Goal: Information Seeking & Learning: Learn about a topic

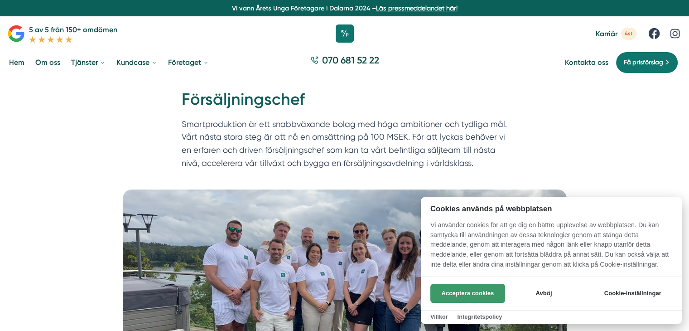
click at [476, 292] on button "Acceptera cookies" at bounding box center [467, 292] width 75 height 19
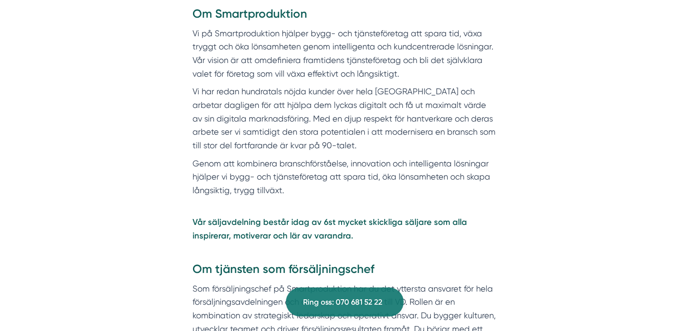
scroll to position [411, 0]
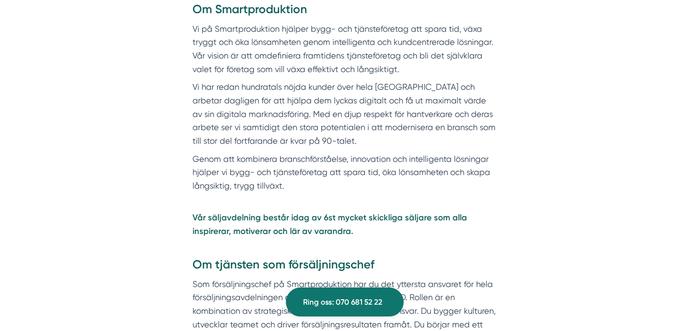
click at [322, 78] on div "Om Smartproduktion Vi på Smartproduktion hjälper bygg- och tjänsteföretag att s…" at bounding box center [344, 172] width 304 height 343
click at [302, 94] on p "Vi har redan hundratals nöjda kunder över hela [GEOGRAPHIC_DATA] och arbetar da…" at bounding box center [344, 113] width 304 height 67
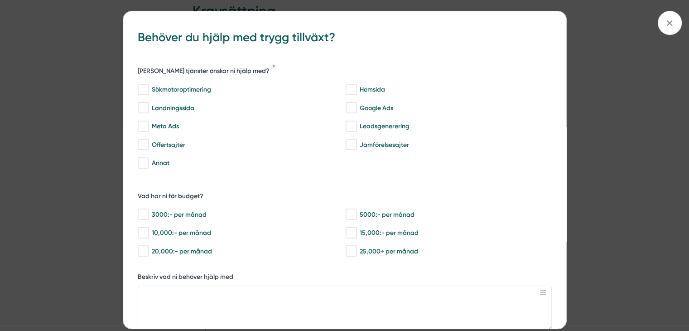
scroll to position [954, 0]
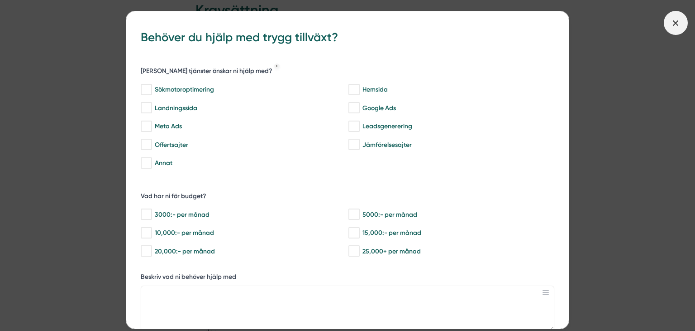
click at [677, 26] on icon at bounding box center [676, 23] width 10 height 10
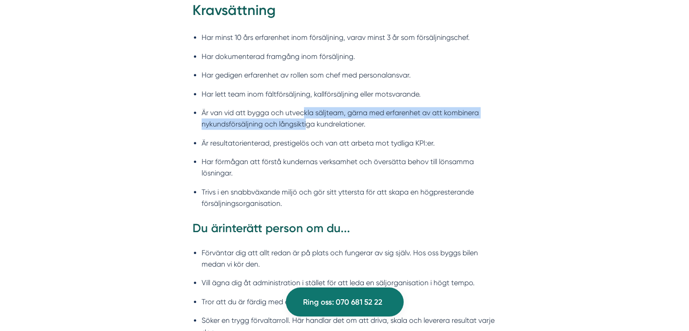
drag, startPoint x: 305, startPoint y: 119, endPoint x: 302, endPoint y: 105, distance: 13.3
click at [302, 105] on ul "Har minst 10 års erfarenhet inom försäljning, varav minst 3 år som försäljnings…" at bounding box center [344, 123] width 304 height 194
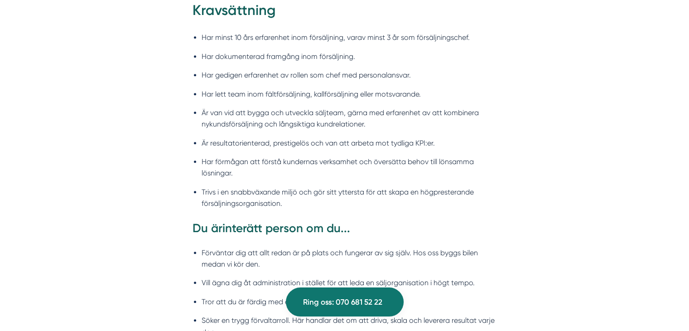
click at [302, 112] on li "Är van vid att bygga och utveckla säljteam, gärna med erfarenhet av att kombine…" at bounding box center [348, 118] width 295 height 23
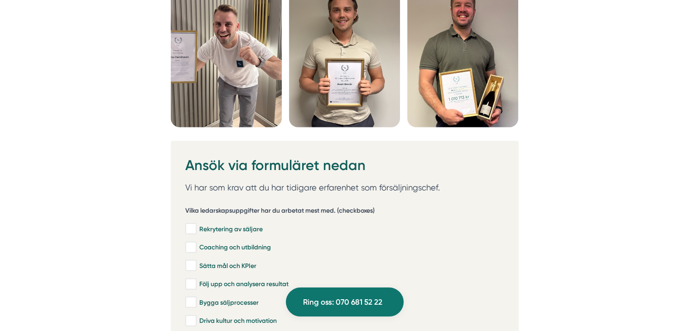
scroll to position [2421, 0]
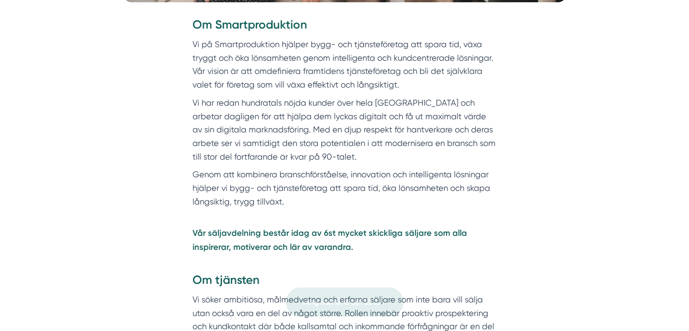
scroll to position [391, 0]
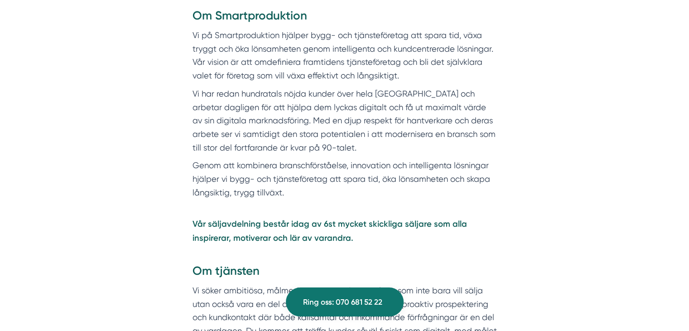
click at [316, 91] on p "Vi har redan hundratals nöjda kunder över hela [GEOGRAPHIC_DATA] och arbetar da…" at bounding box center [344, 120] width 304 height 67
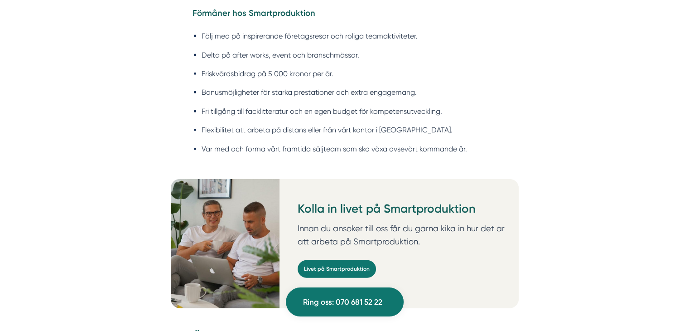
scroll to position [2057, 0]
